Goal: Information Seeking & Learning: Learn about a topic

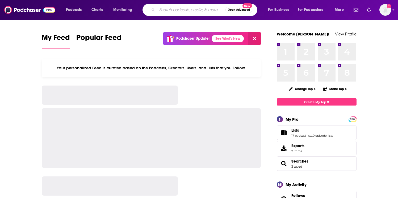
click at [167, 10] on input "Search podcasts, credits, & more..." at bounding box center [191, 10] width 68 height 9
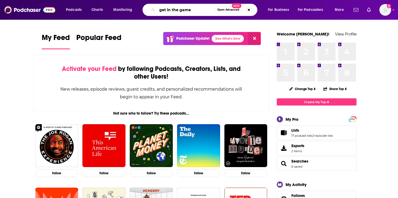
type input "get in the game"
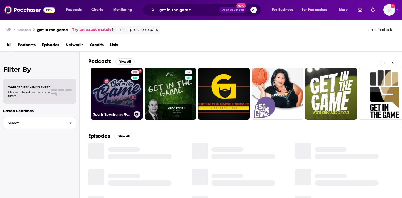
click at [123, 88] on link "33 Sports Spectrum's Get in the Game" at bounding box center [117, 94] width 52 height 52
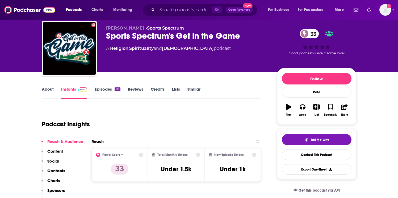
scroll to position [13, 0]
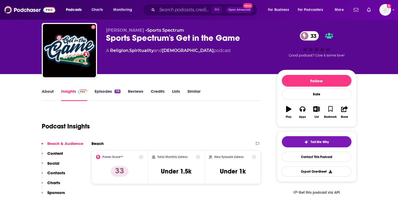
click at [117, 93] on link "Episodes 118" at bounding box center [108, 95] width 26 height 12
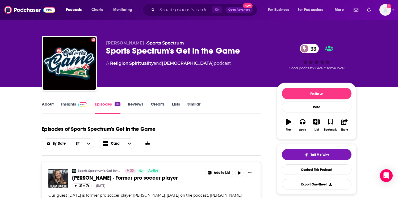
click at [77, 106] on span at bounding box center [81, 103] width 11 height 5
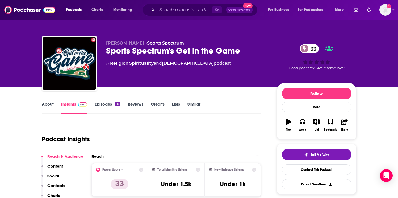
click at [44, 101] on link "About" at bounding box center [48, 107] width 12 height 12
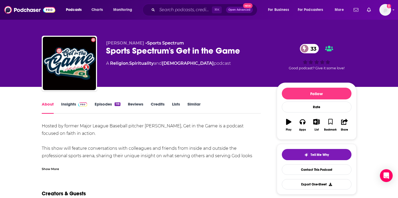
click at [79, 105] on img at bounding box center [82, 104] width 9 height 4
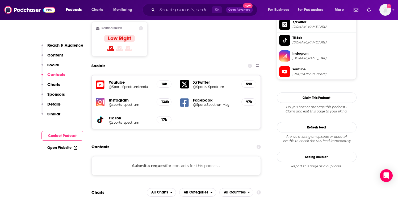
scroll to position [394, 0]
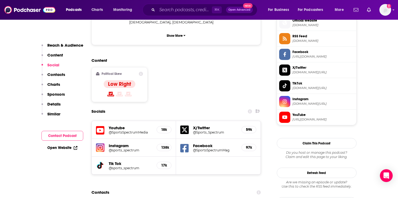
click at [163, 144] on div "138k" at bounding box center [164, 147] width 15 height 7
click at [124, 148] on h5 "@sports_spectrum" at bounding box center [131, 150] width 44 height 4
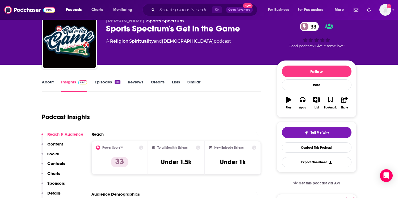
scroll to position [0, 0]
